Goal: Task Accomplishment & Management: Manage account settings

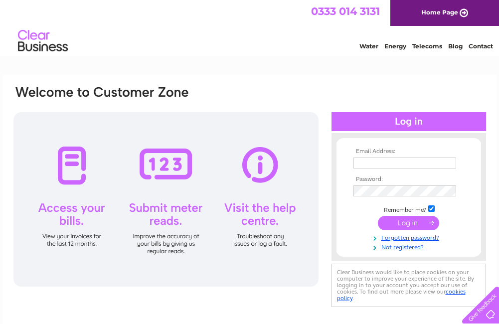
click at [422, 166] on input "text" at bounding box center [404, 162] width 103 height 11
type input "[EMAIL_ADDRESS][DOMAIN_NAME]"
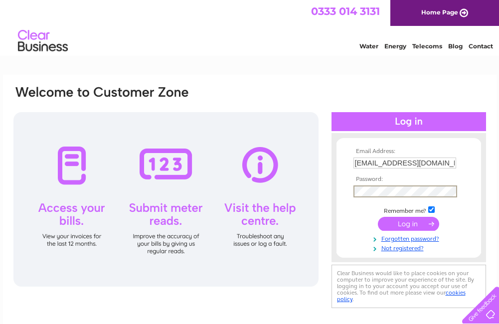
click at [378, 217] on input "submit" at bounding box center [408, 224] width 61 height 14
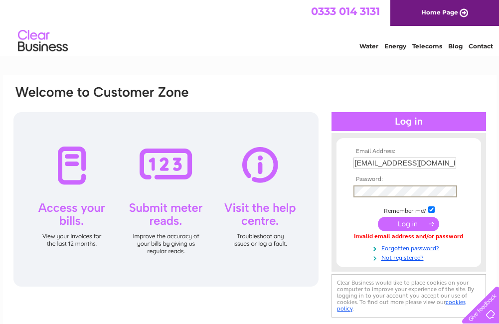
click at [378, 217] on input "submit" at bounding box center [408, 224] width 61 height 14
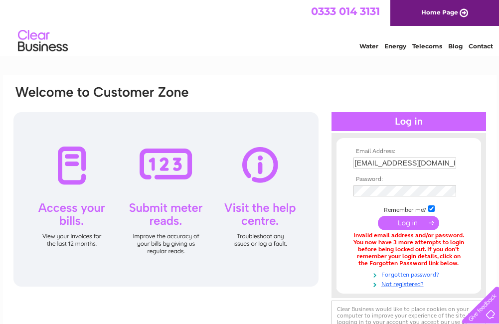
click at [419, 274] on link "Forgotten password?" at bounding box center [409, 273] width 113 height 9
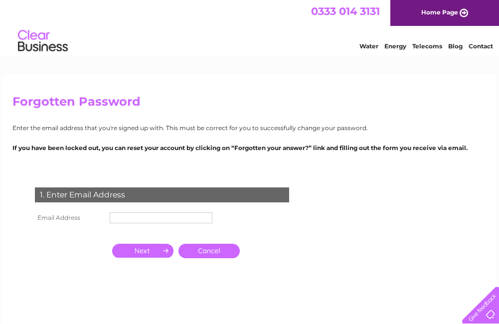
click at [196, 216] on input "text" at bounding box center [161, 217] width 103 height 11
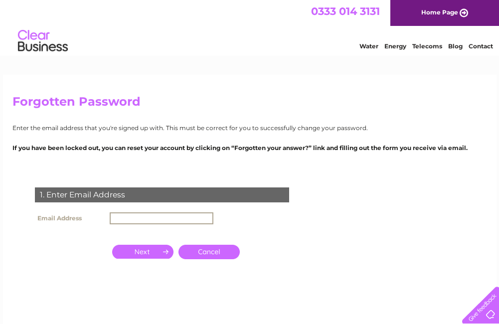
type input "bishamptonvillagestore@gmail.com"
click at [209, 256] on link "Cancel" at bounding box center [208, 252] width 61 height 14
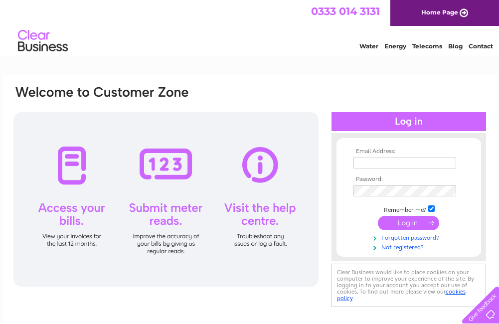
click at [423, 240] on link "Forgotten password?" at bounding box center [409, 236] width 113 height 9
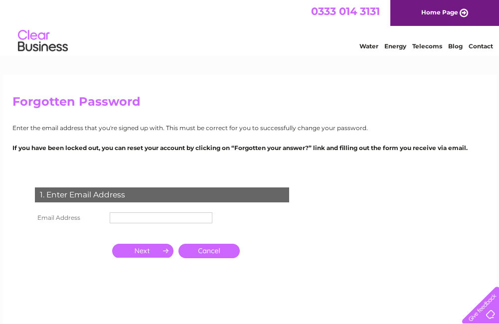
click at [162, 217] on input "text" at bounding box center [161, 217] width 103 height 11
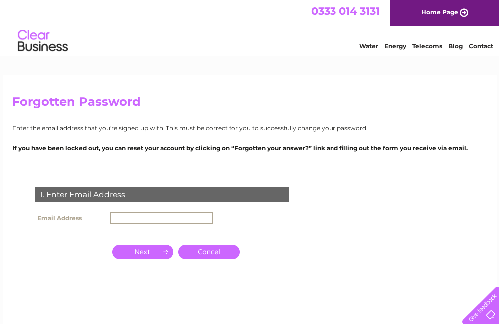
type input "bishamptonvillagestore@gmail.com"
click at [146, 256] on input "button" at bounding box center [142, 252] width 61 height 14
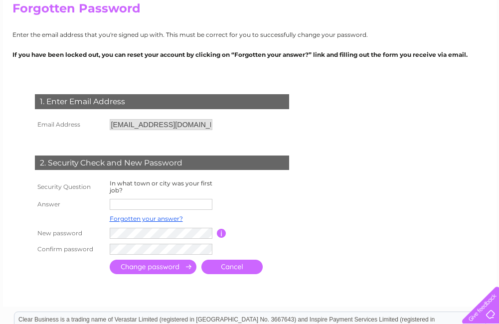
scroll to position [94, 0]
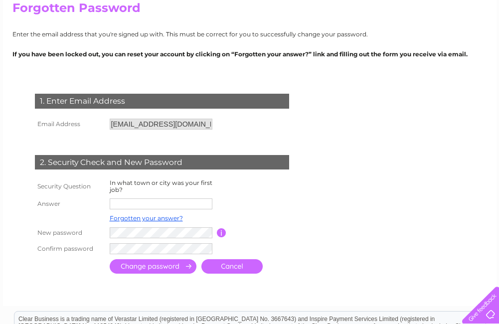
click at [184, 204] on input "text" at bounding box center [161, 203] width 103 height 11
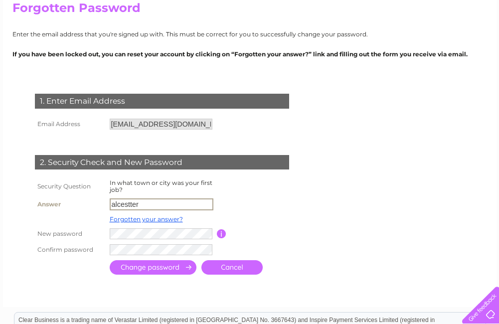
click at [133, 204] on input "alcestter" at bounding box center [162, 204] width 104 height 12
type input "alcester"
click at [110, 260] on input "submit" at bounding box center [153, 267] width 87 height 14
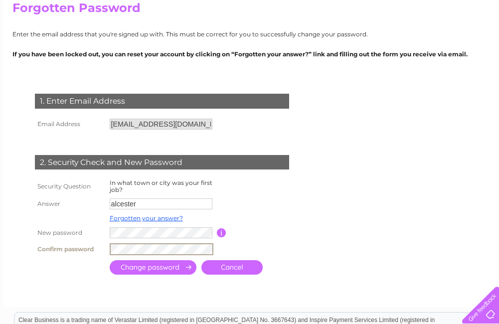
click at [179, 270] on input "submit" at bounding box center [153, 267] width 87 height 14
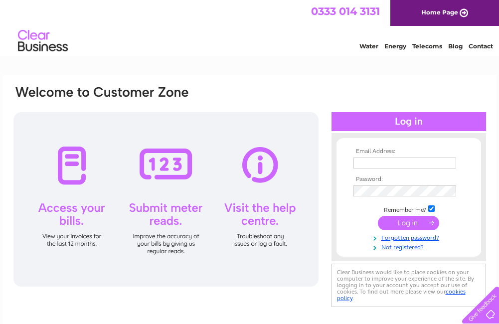
type input "bishamptonvillagestore@gmail.com"
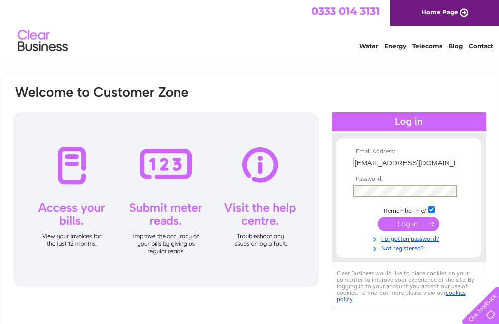
click at [402, 225] on input "submit" at bounding box center [408, 224] width 61 height 14
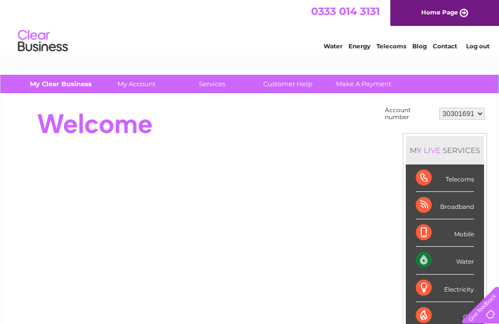
click at [85, 86] on link "My Clear Business" at bounding box center [60, 84] width 82 height 18
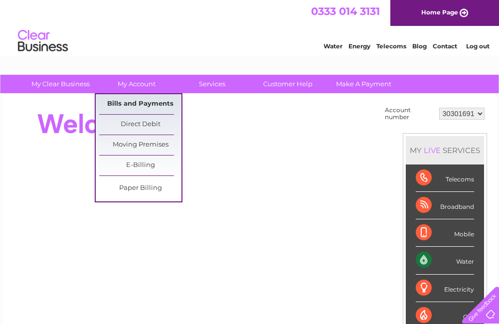
click at [166, 107] on link "Bills and Payments" at bounding box center [140, 104] width 82 height 20
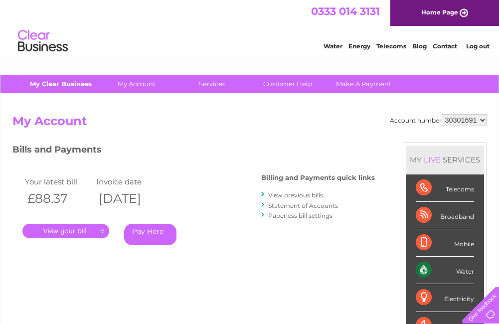
click at [84, 89] on link "My Clear Business" at bounding box center [60, 84] width 82 height 18
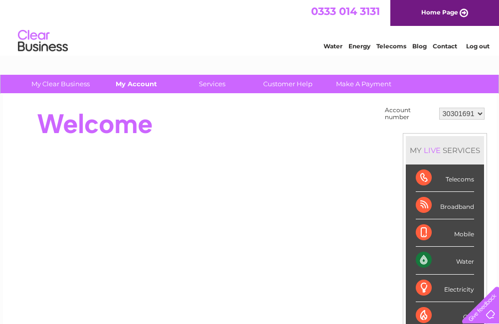
click at [154, 90] on link "My Account" at bounding box center [136, 84] width 82 height 18
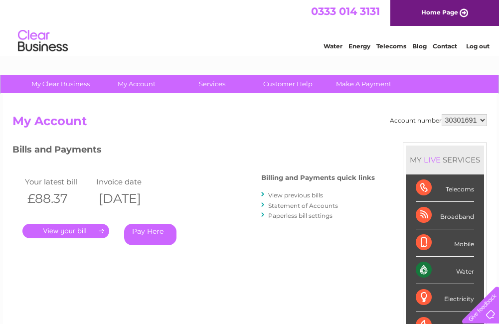
click at [91, 236] on link "." at bounding box center [65, 231] width 87 height 14
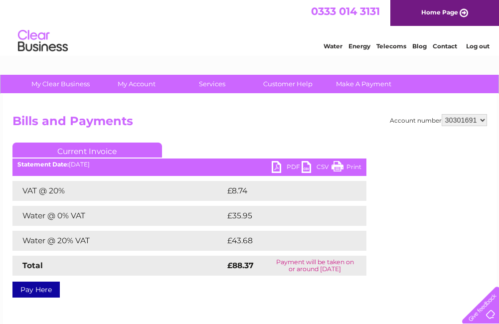
click at [282, 165] on link "PDF" at bounding box center [287, 168] width 30 height 14
